Goal: Task Accomplishment & Management: Manage account settings

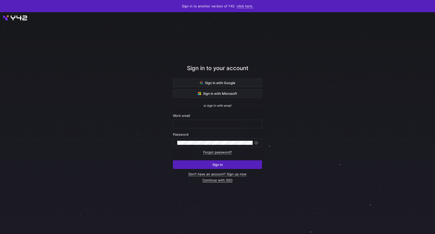
type input "[PERSON_NAME][EMAIL_ADDRESS][PERSON_NAME][DOMAIN_NAME]"
click at [218, 181] on link "Continue with SSO" at bounding box center [217, 180] width 30 height 4
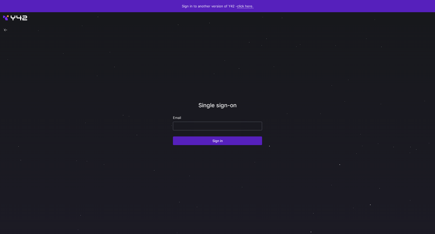
click at [211, 125] on input "email" at bounding box center [217, 126] width 80 height 4
drag, startPoint x: 216, startPoint y: 126, endPoint x: 153, endPoint y: 121, distance: 62.5
click at [142, 120] on div "Single sign-on Email trussella@gmail.com Sign in" at bounding box center [217, 123] width 435 height 222
type input "[PERSON_NAME][EMAIL_ADDRESS][PERSON_NAME][DOMAIN_NAME]"
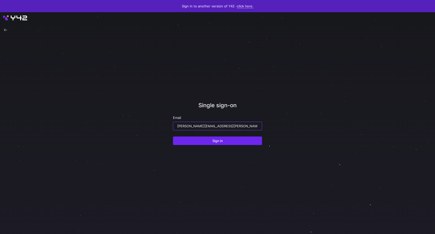
click at [208, 137] on span "submit" at bounding box center [217, 141] width 89 height 8
